Goal: Transaction & Acquisition: Purchase product/service

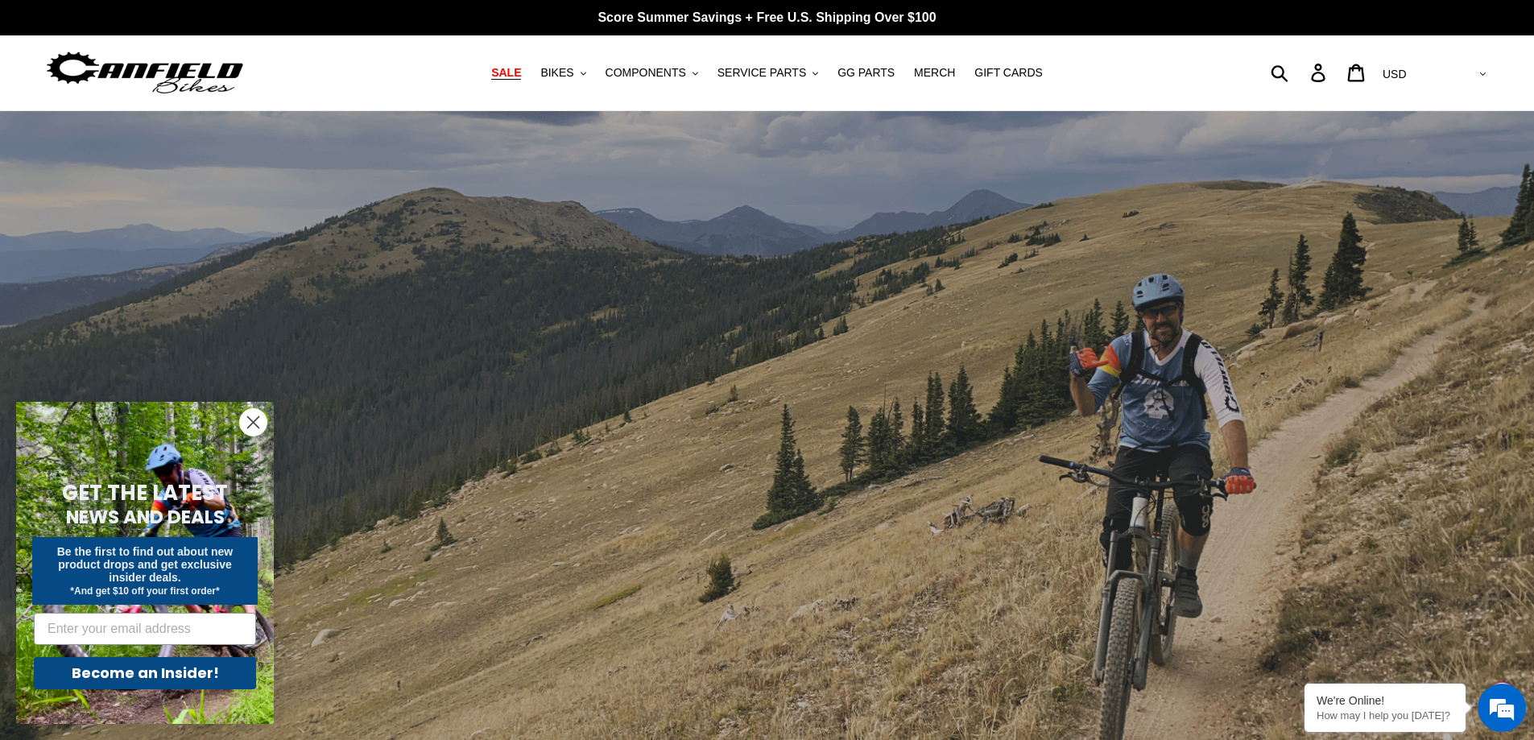
click at [521, 75] on span "SALE" at bounding box center [506, 73] width 30 height 14
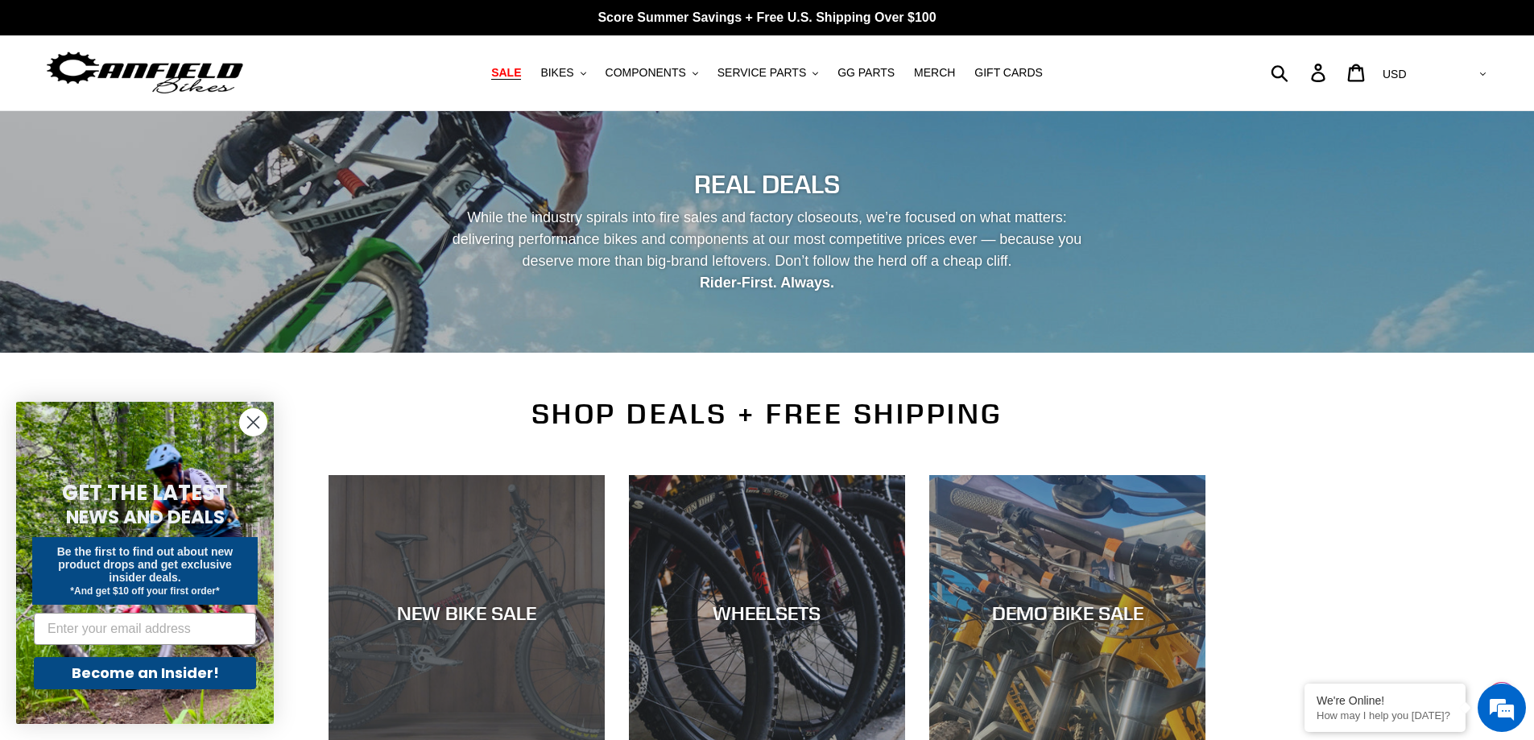
click at [428, 608] on div "NEW BIKE SALE" at bounding box center [467, 613] width 276 height 23
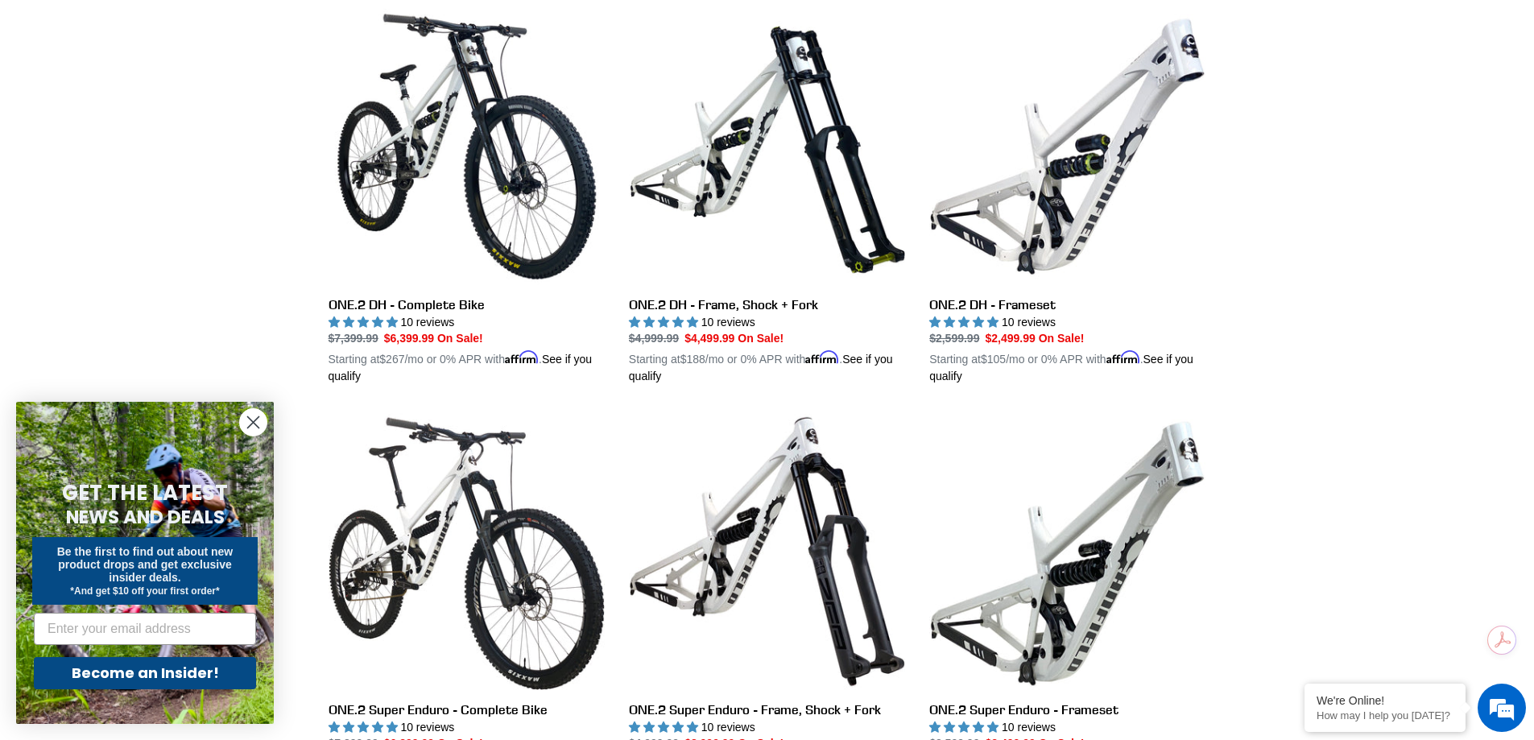
scroll to position [886, 0]
